Goal: Task Accomplishment & Management: Manage account settings

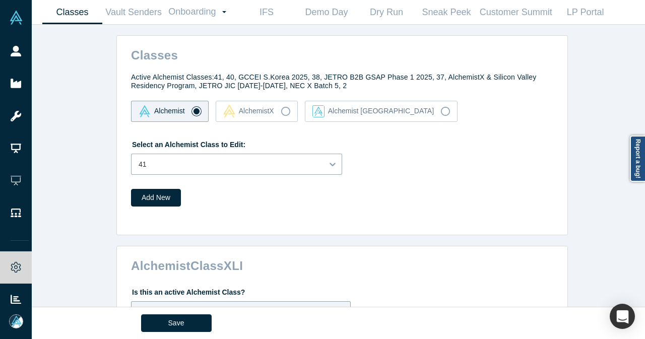
drag, startPoint x: 0, startPoint y: 0, endPoint x: 251, endPoint y: 106, distance: 272.8
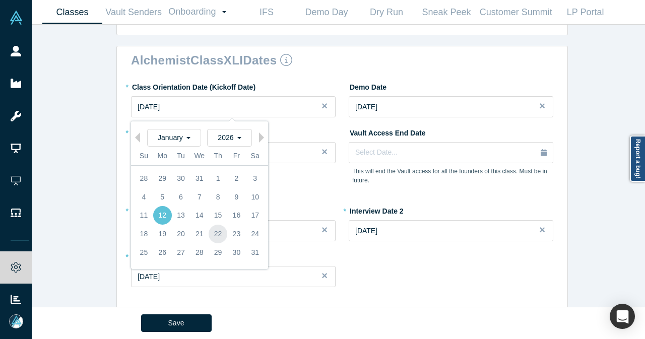
click at [215, 228] on div "22" at bounding box center [217, 234] width 19 height 19
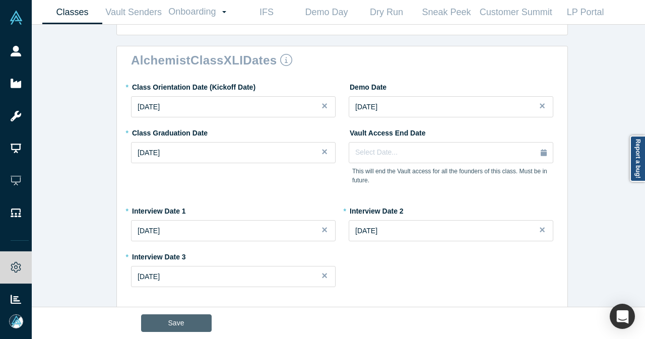
click at [176, 324] on button "Save" at bounding box center [176, 323] width 71 height 18
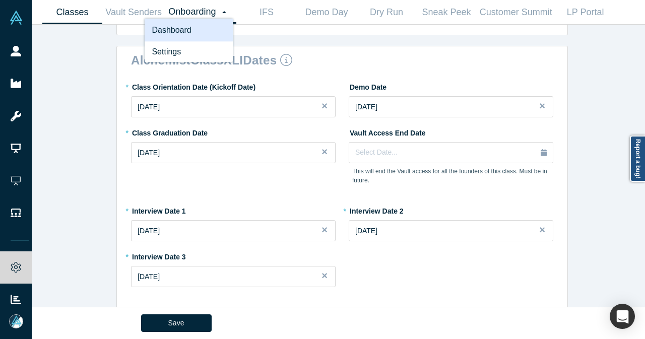
click at [196, 38] on link "Dashboard" at bounding box center [189, 30] width 88 height 23
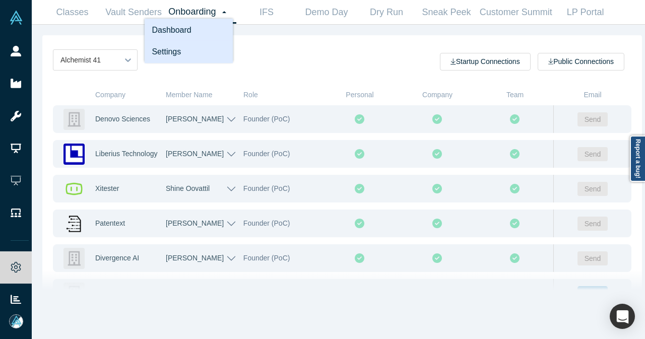
click at [198, 48] on link "Settings" at bounding box center [189, 52] width 88 height 23
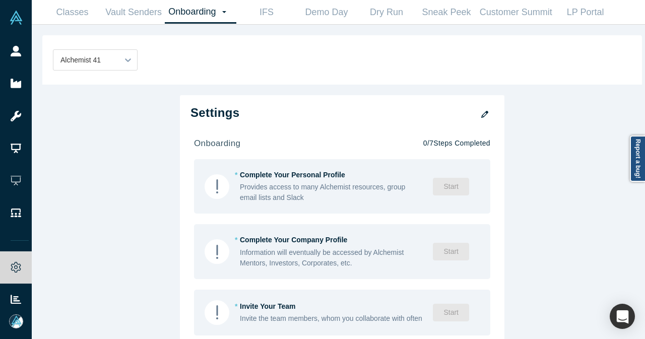
click at [483, 116] on icon "button" at bounding box center [484, 114] width 7 height 7
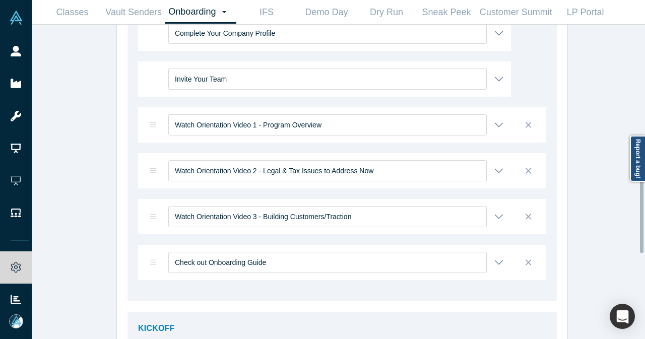
scroll to position [453, 0]
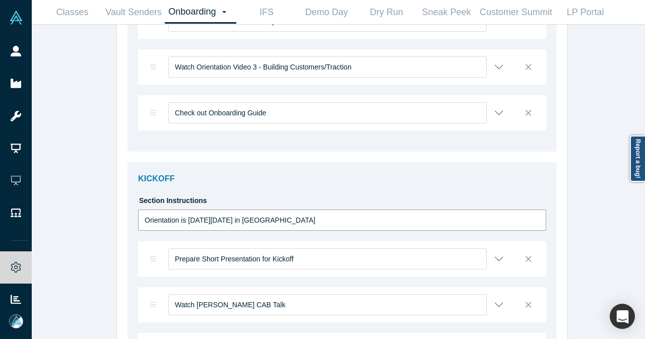
click at [207, 222] on input "Orientation is [DATE][DATE] in [GEOGRAPHIC_DATA]" at bounding box center [342, 219] width 408 height 21
click at [195, 221] on input "Orientation is [DATE][DATE] in [GEOGRAPHIC_DATA]" at bounding box center [342, 219] width 408 height 21
type input "Orientation is [DATE][DATE] in [GEOGRAPHIC_DATA]"
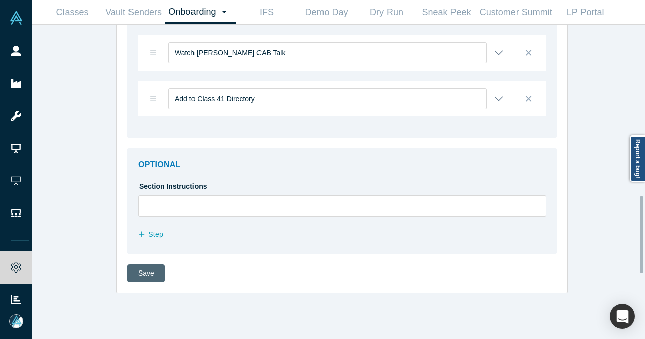
scroll to position [664, 0]
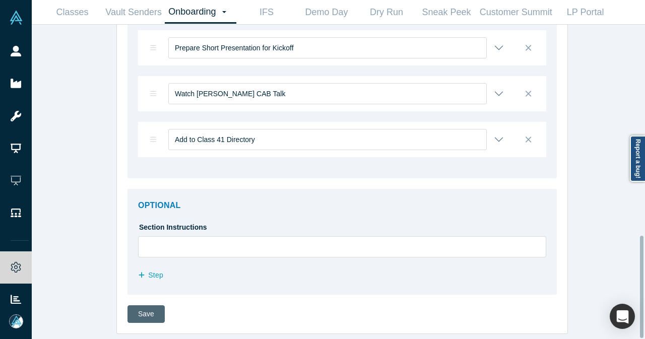
click at [142, 272] on button "Step" at bounding box center [156, 275] width 36 height 18
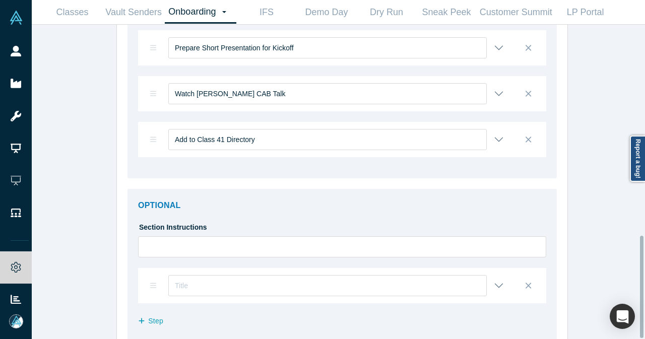
click at [142, 272] on div at bounding box center [324, 285] width 373 height 35
drag, startPoint x: 526, startPoint y: 289, endPoint x: 520, endPoint y: 286, distance: 6.8
click at [526, 289] on icon at bounding box center [528, 285] width 6 height 9
click at [0, 0] on input "checkbox" at bounding box center [0, 0] width 0 height 0
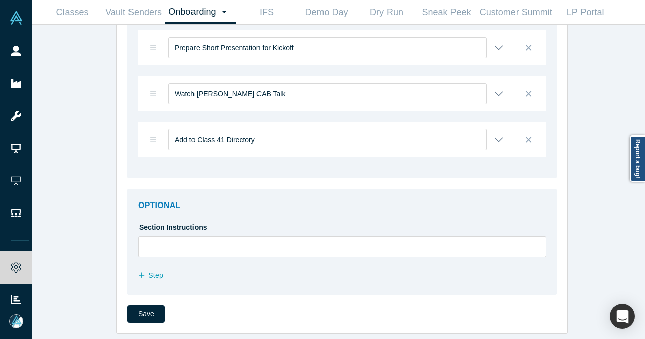
drag, startPoint x: 140, startPoint y: 316, endPoint x: 143, endPoint y: 310, distance: 6.5
click at [142, 315] on button "Save" at bounding box center [145, 314] width 37 height 18
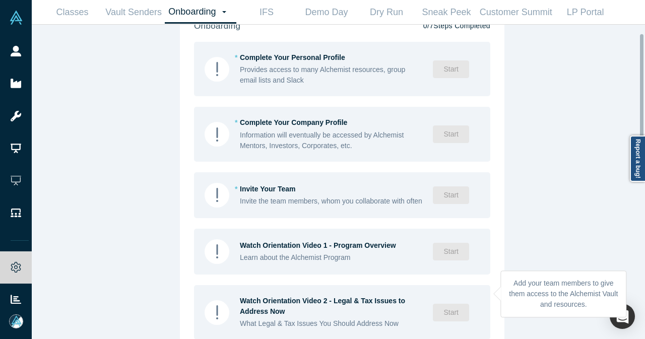
scroll to position [0, 0]
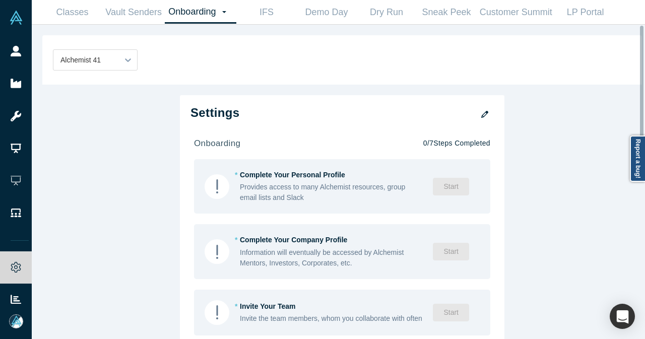
click at [481, 115] on icon "button" at bounding box center [484, 114] width 7 height 7
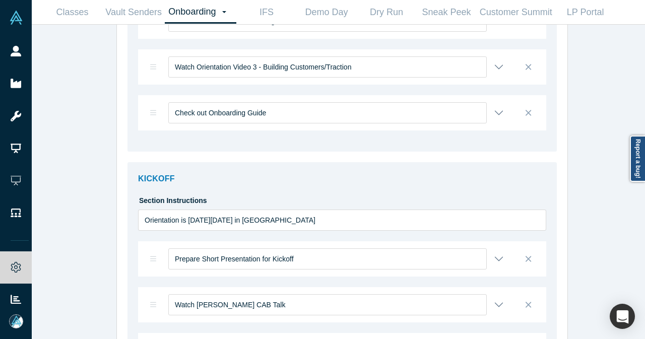
scroll to position [554, 0]
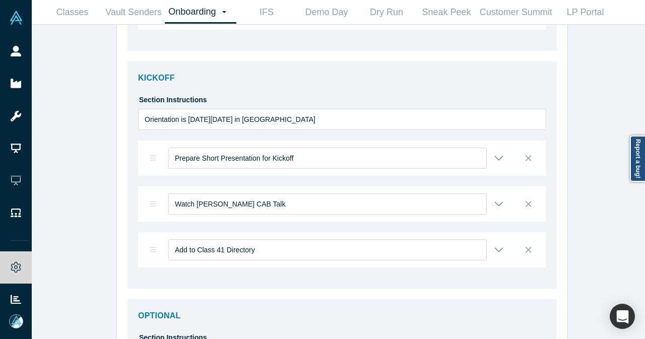
click at [500, 158] on div "Prepare Short Presentation for Kickoff" at bounding box center [324, 157] width 373 height 35
click at [499, 160] on button "button" at bounding box center [499, 158] width 10 height 10
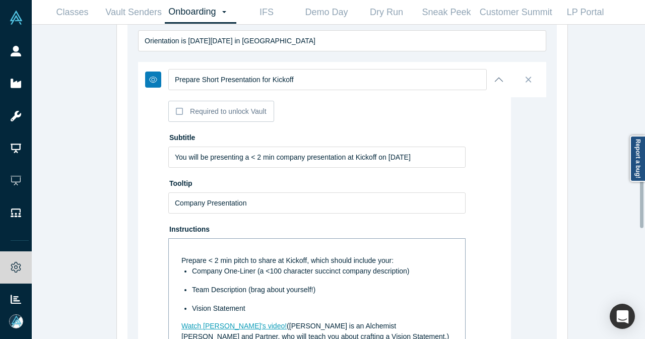
scroll to position [705, 0]
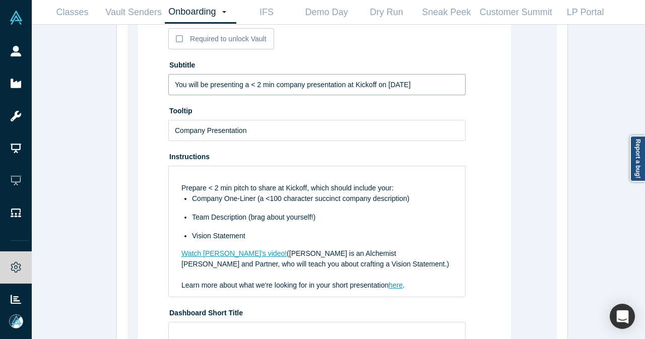
drag, startPoint x: 386, startPoint y: 83, endPoint x: 427, endPoint y: 84, distance: 41.3
click at [427, 84] on input "You will be presenting a < 2 min company presentation at Kickoff on [DATE]" at bounding box center [316, 84] width 297 height 21
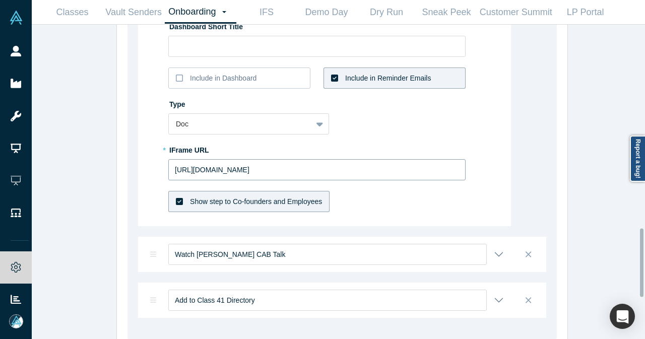
scroll to position [1007, 0]
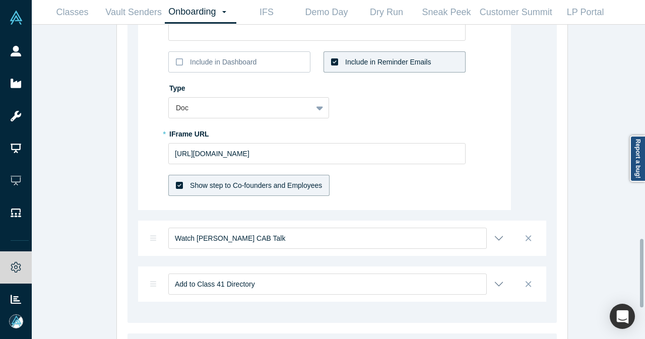
type input "You will be presenting a < 2 min company presentation at Kickoff on [DATE]"
click at [494, 235] on button "button" at bounding box center [499, 238] width 10 height 10
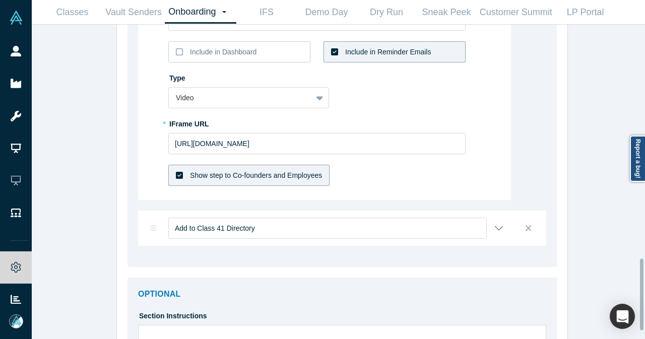
scroll to position [1058, 0]
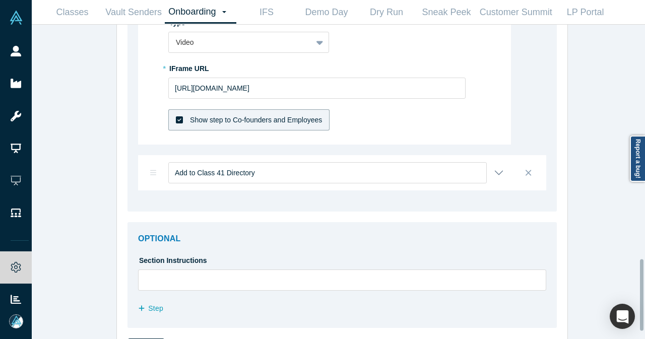
click at [496, 172] on button "button" at bounding box center [499, 173] width 10 height 10
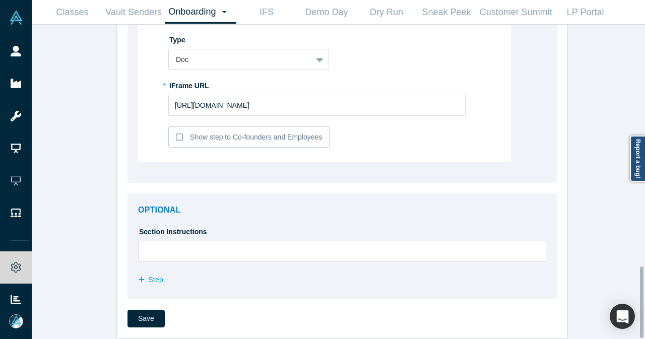
scroll to position [1091, 0]
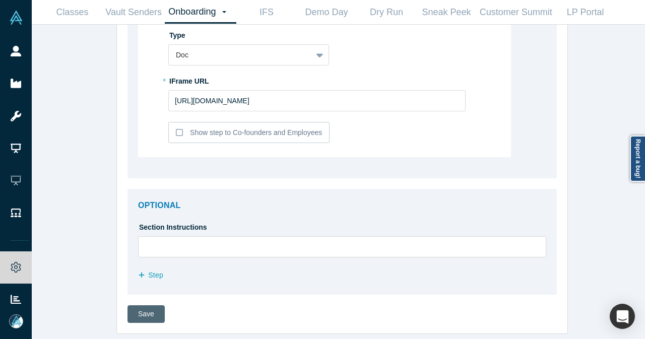
click at [138, 312] on button "Save" at bounding box center [145, 314] width 37 height 18
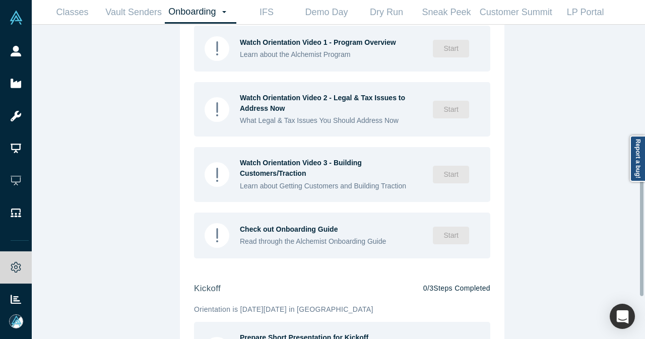
scroll to position [403, 0]
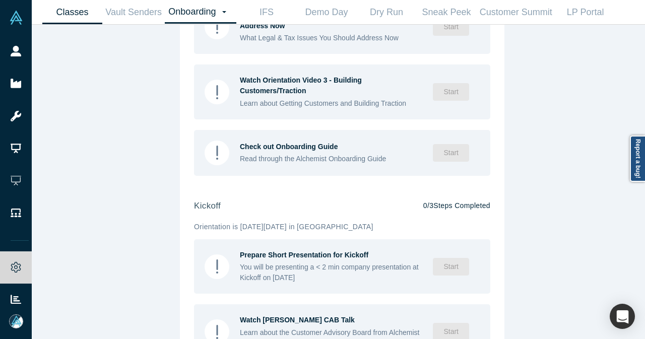
click at [84, 12] on link "Classes" at bounding box center [72, 13] width 60 height 24
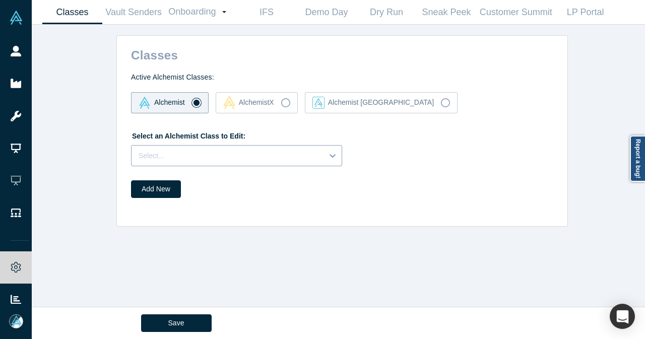
click at [230, 151] on div at bounding box center [226, 156] width 177 height 13
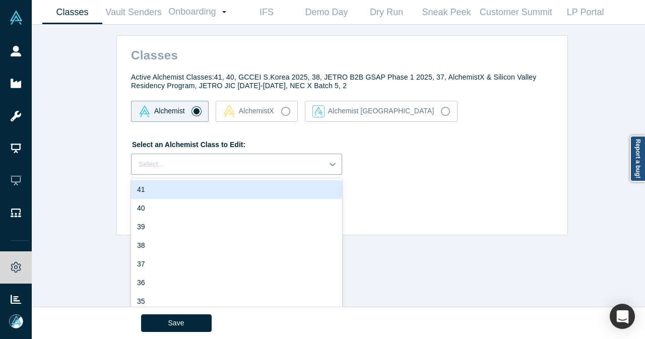
click at [170, 191] on div "41" at bounding box center [236, 189] width 211 height 19
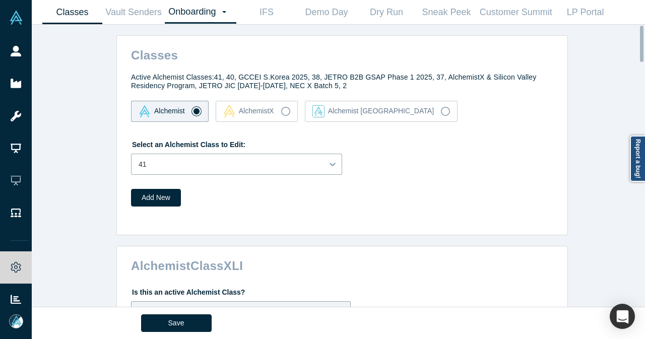
click at [195, 15] on link "Onboarding Dashboard Settings" at bounding box center [201, 12] width 72 height 23
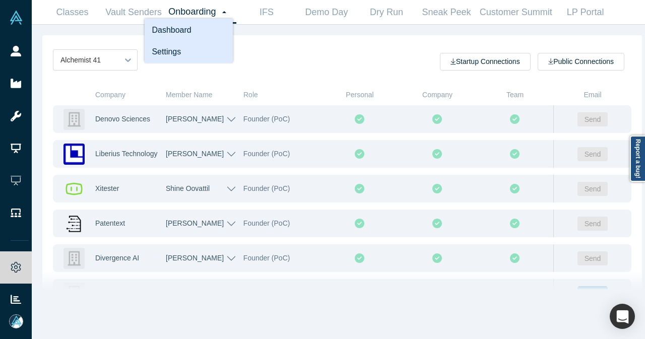
click at [195, 47] on link "Settings" at bounding box center [189, 52] width 88 height 23
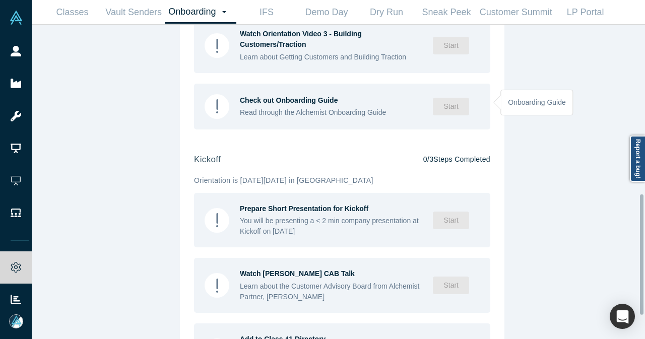
scroll to position [453, 0]
